Goal: Task Accomplishment & Management: Complete application form

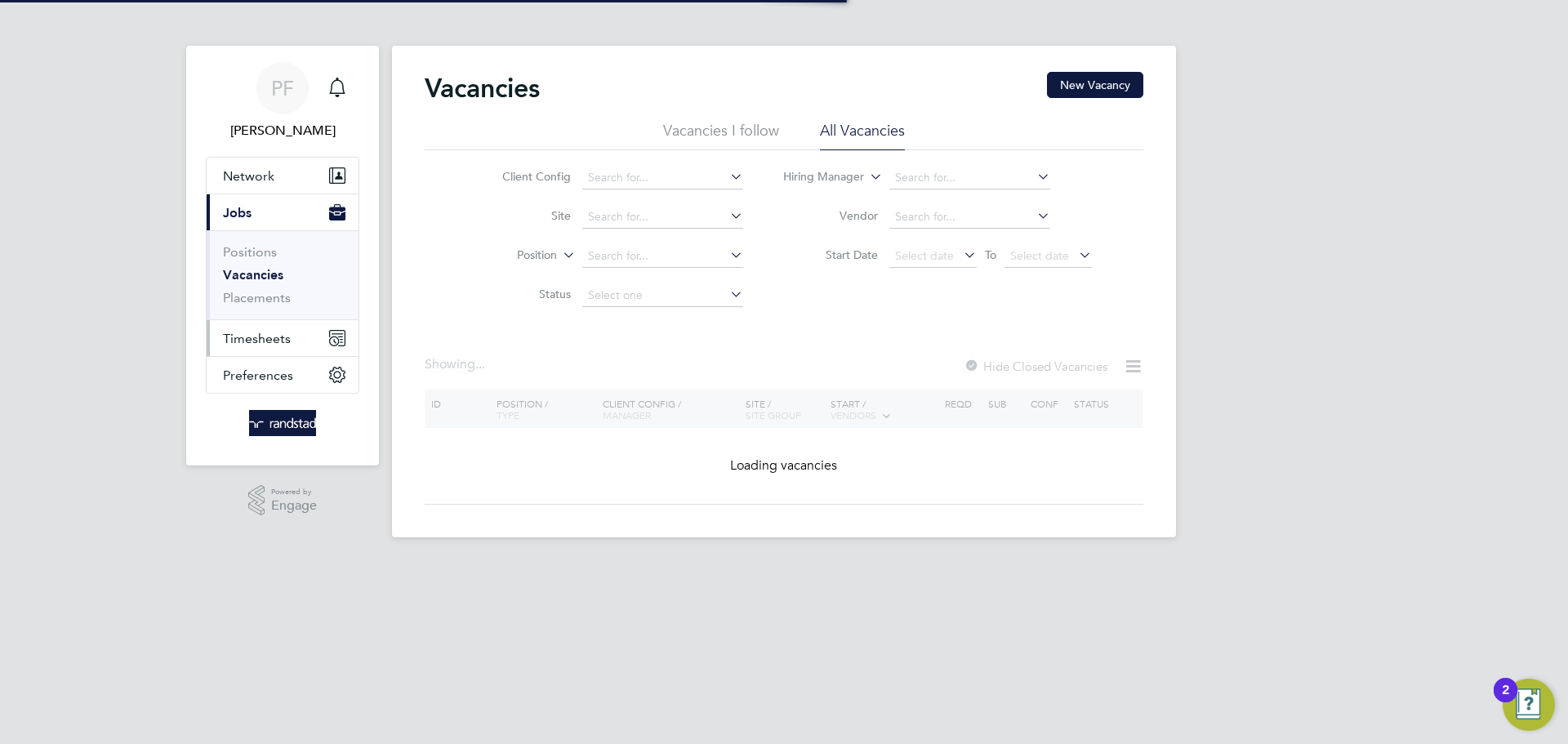
click at [283, 337] on span "Timesheets" at bounding box center [256, 338] width 67 height 16
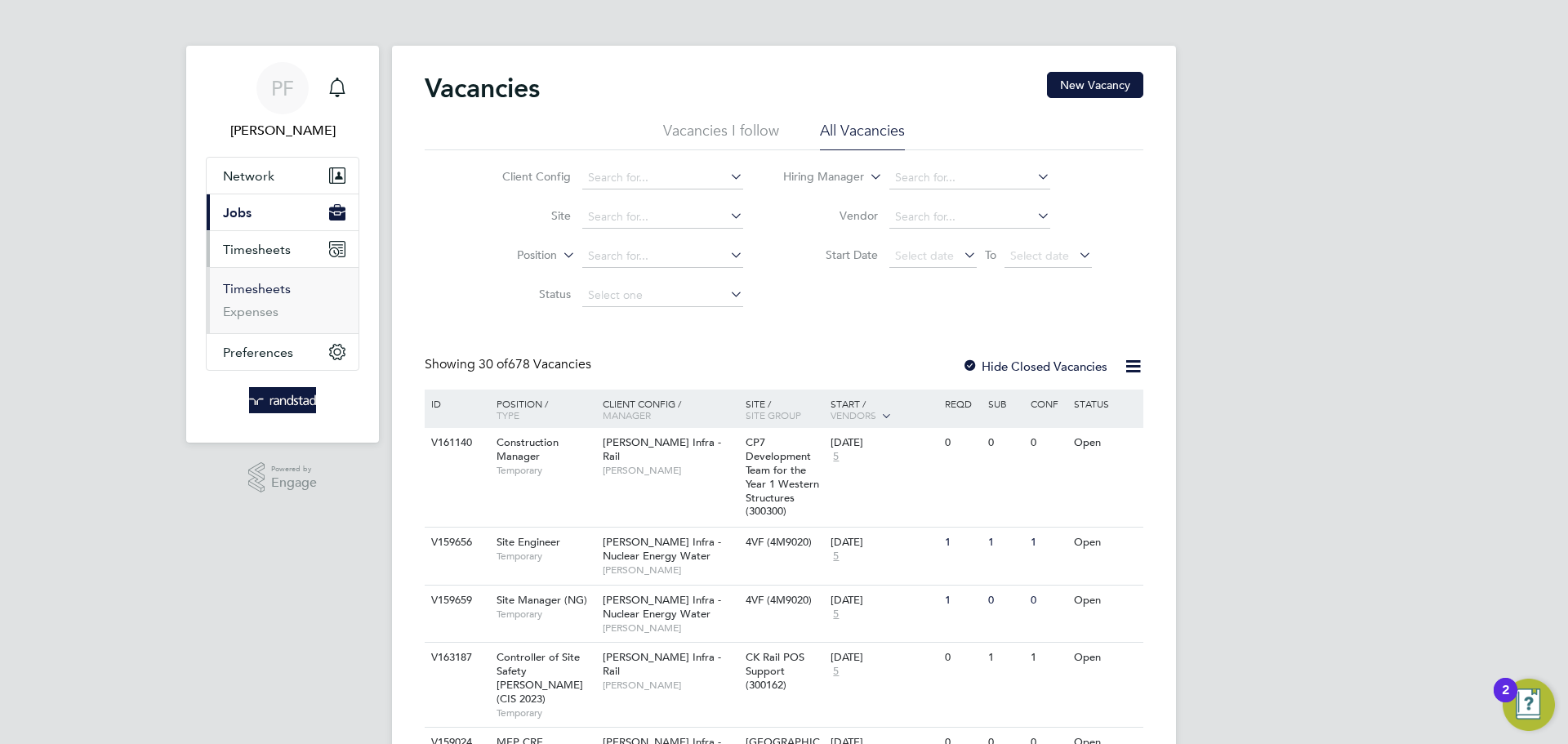
click at [270, 286] on link "Timesheets" at bounding box center [256, 288] width 67 height 16
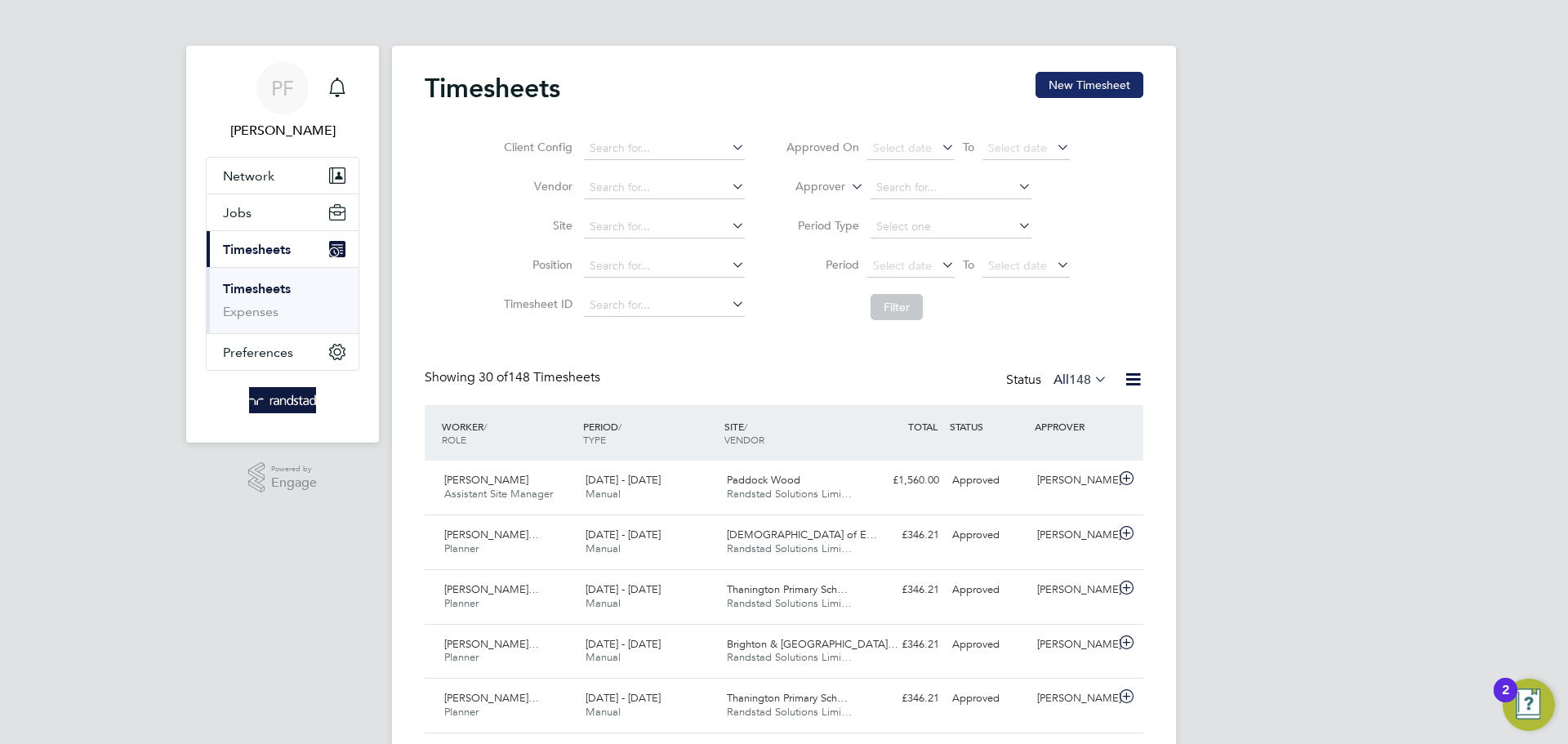
click at [1059, 80] on button "New Timesheet" at bounding box center [1089, 85] width 108 height 26
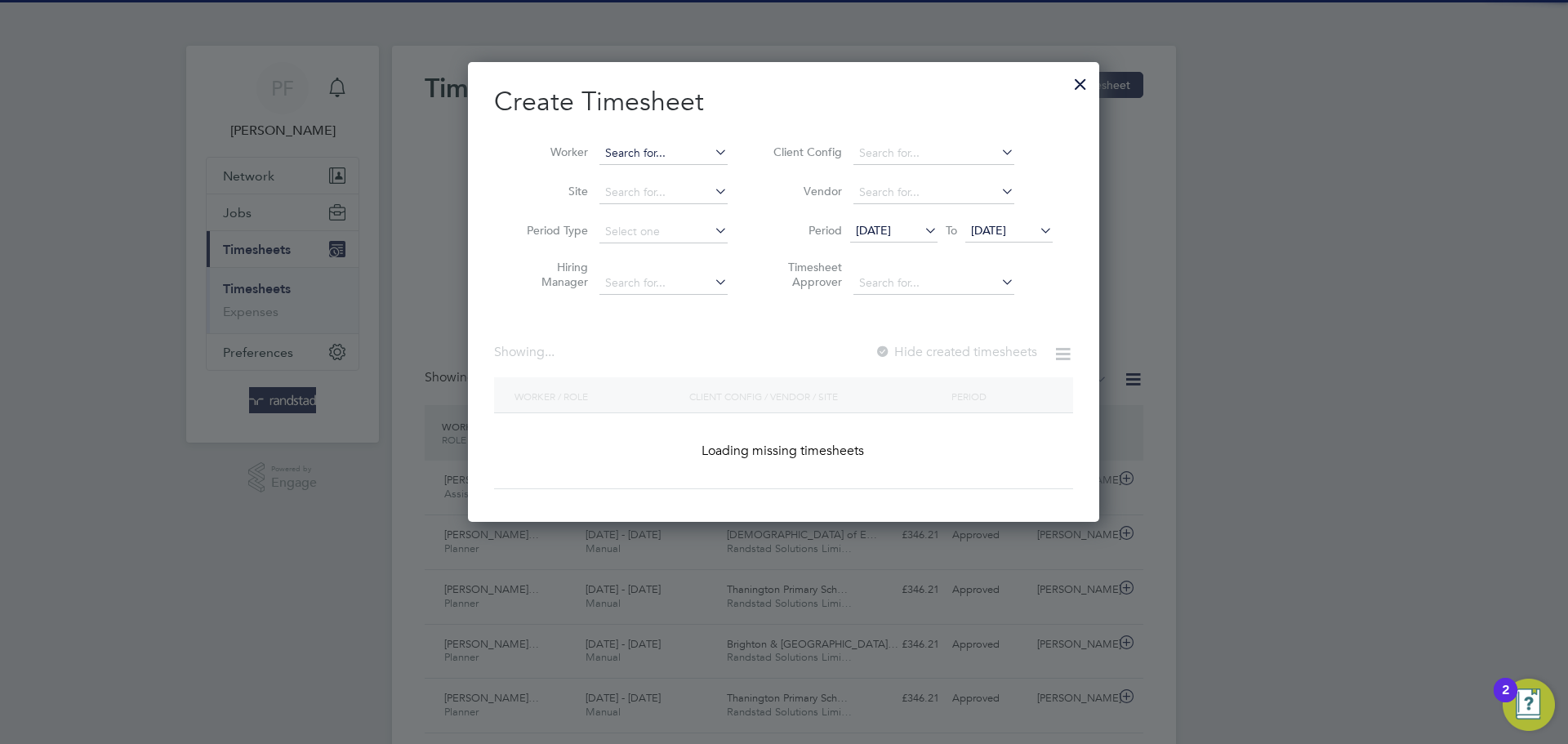
click at [637, 152] on input at bounding box center [663, 153] width 128 height 22
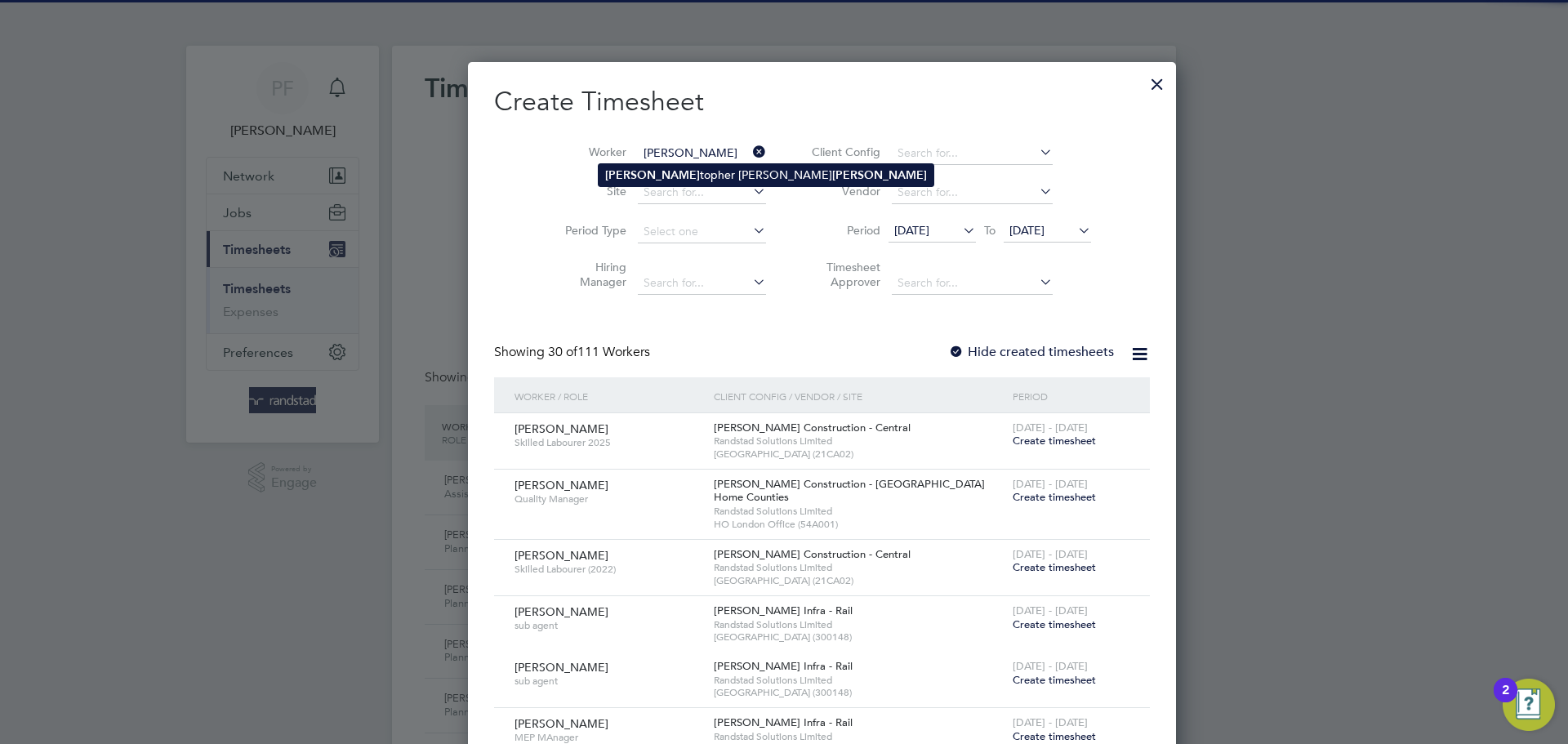
click at [635, 167] on li "[PERSON_NAME] [PERSON_NAME]" at bounding box center [765, 175] width 334 height 22
type input "[PERSON_NAME]"
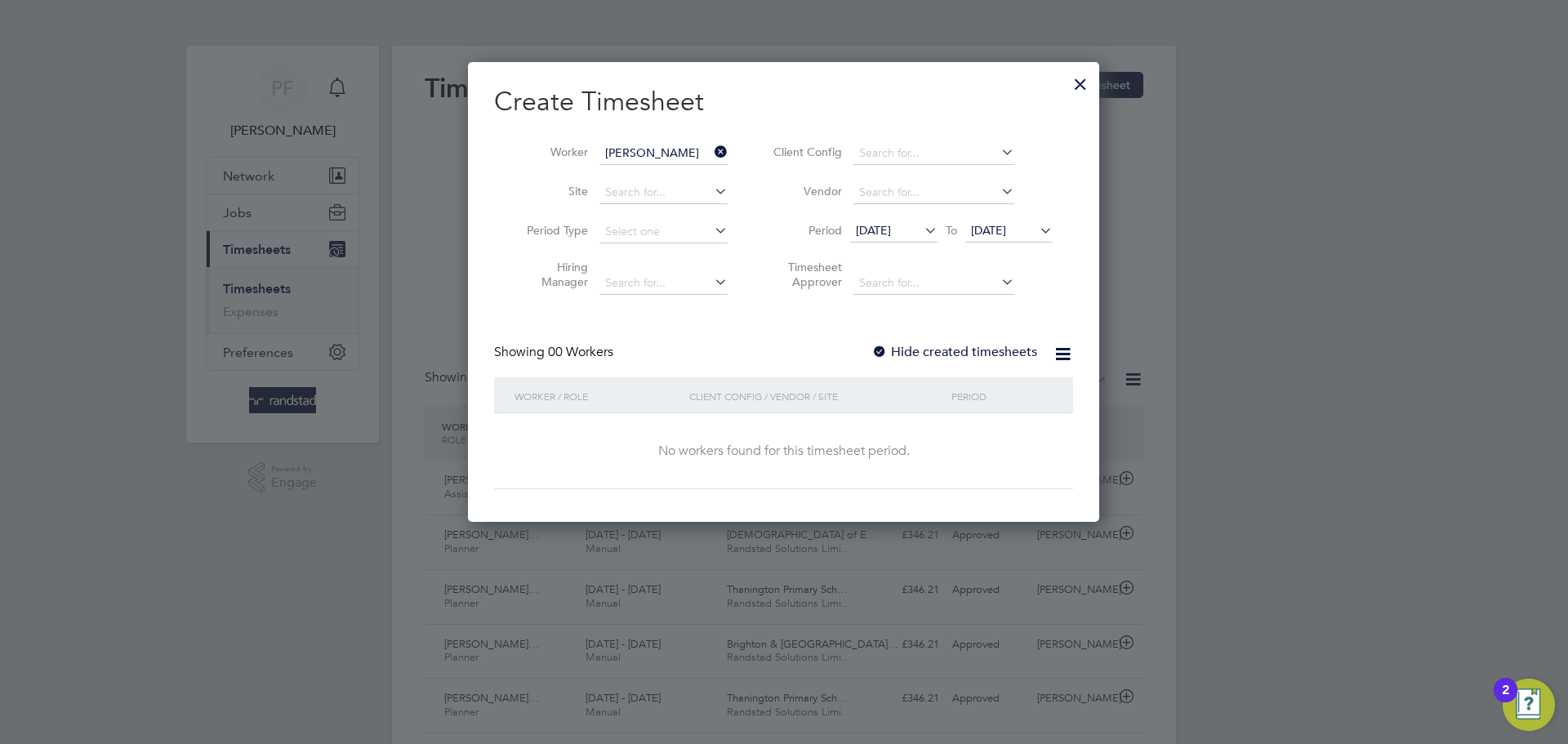
click at [885, 349] on div at bounding box center [879, 353] width 17 height 17
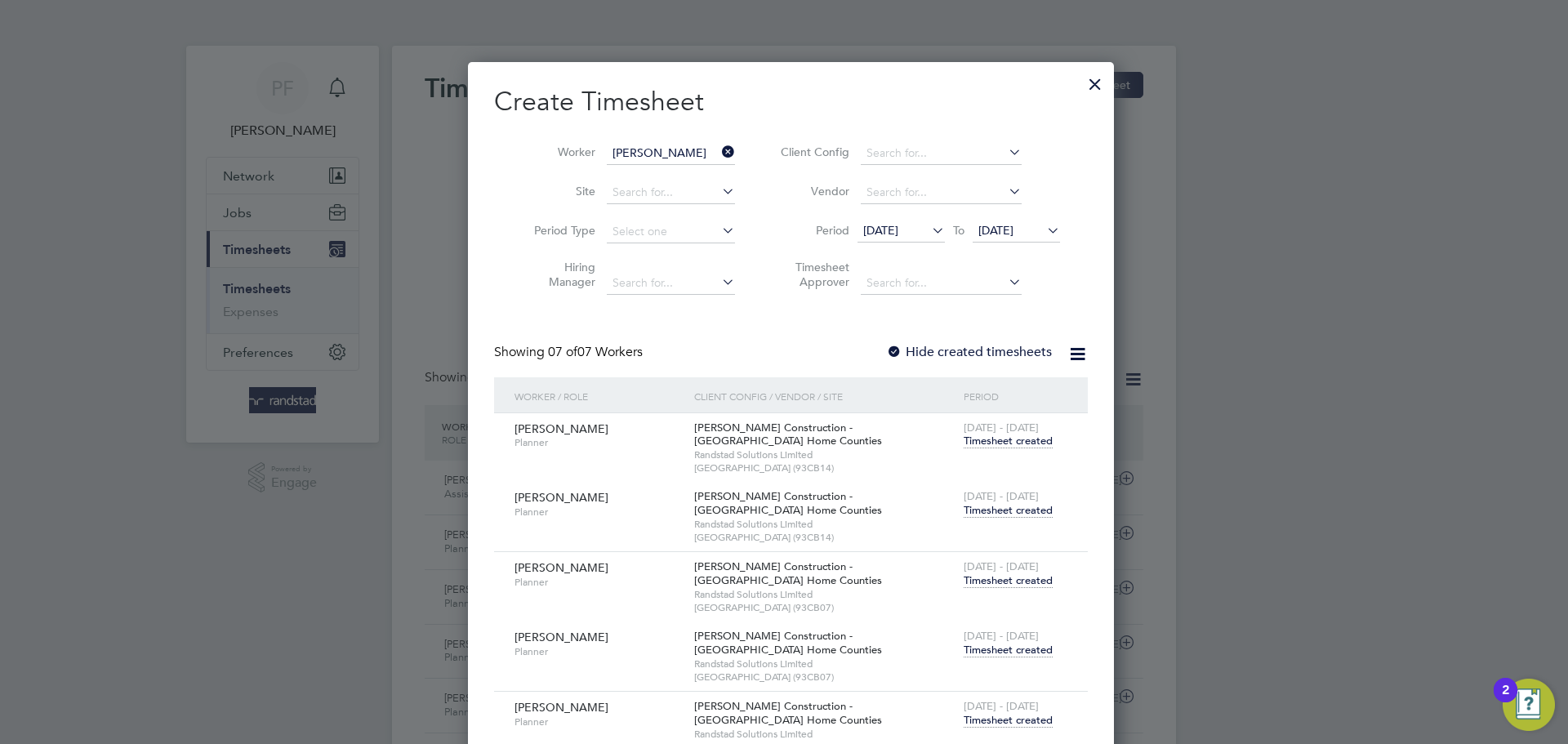
click at [982, 503] on span "Timesheet created" at bounding box center [1008, 510] width 89 height 15
